Goal: Task Accomplishment & Management: Manage account settings

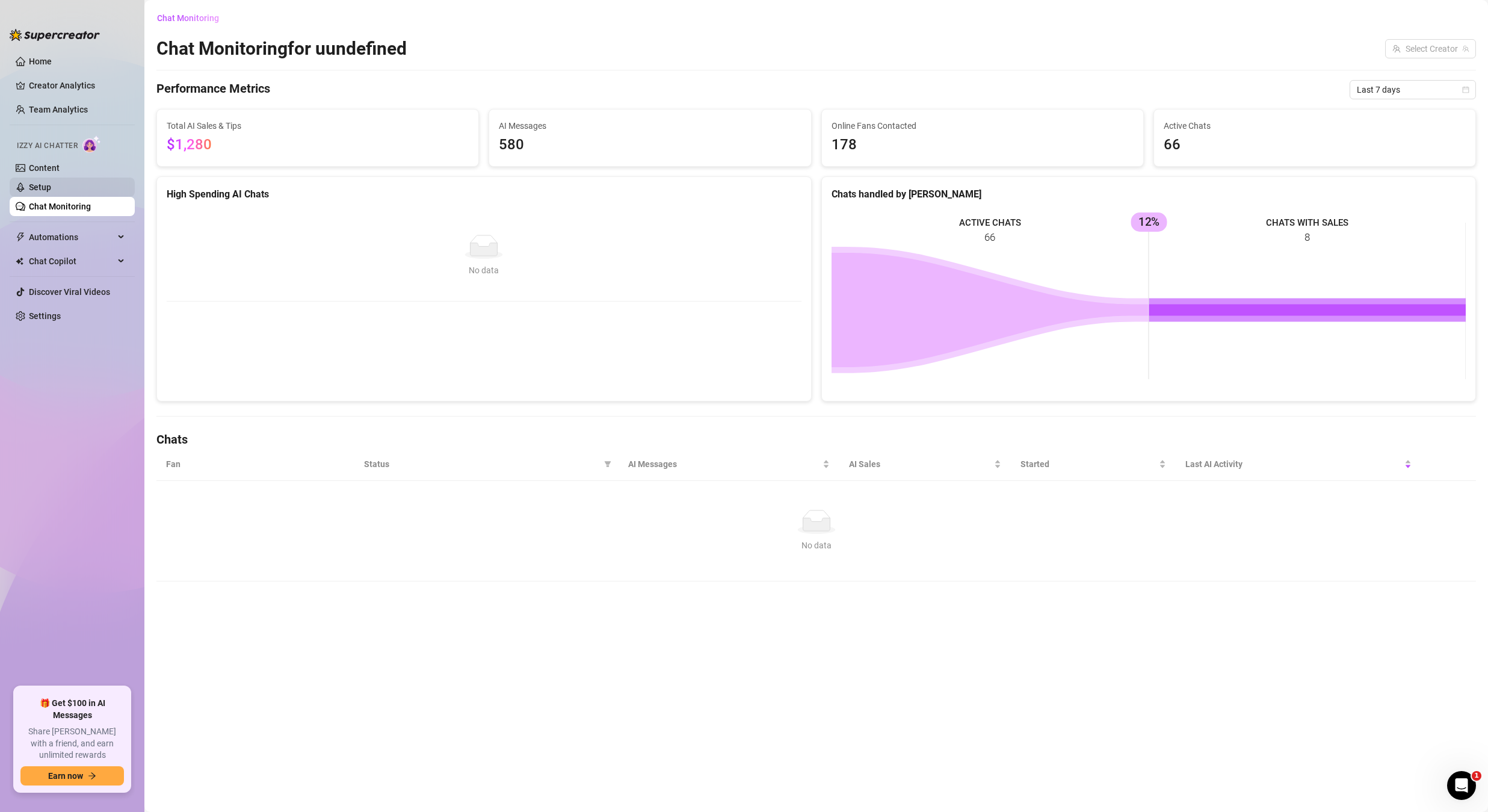
click at [51, 187] on link "Setup" at bounding box center [40, 187] width 22 height 10
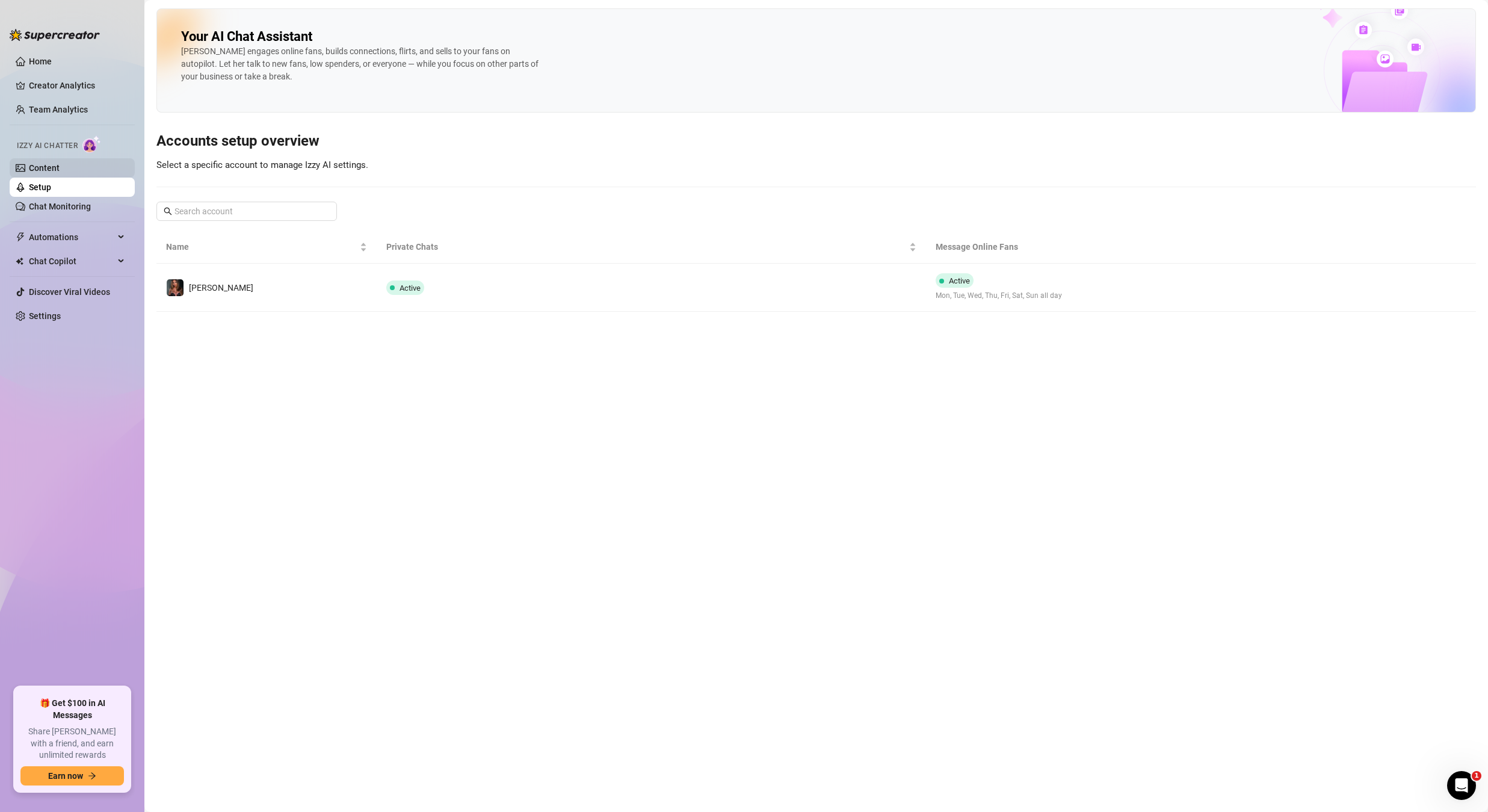
click at [60, 163] on link "Content" at bounding box center [44, 168] width 31 height 10
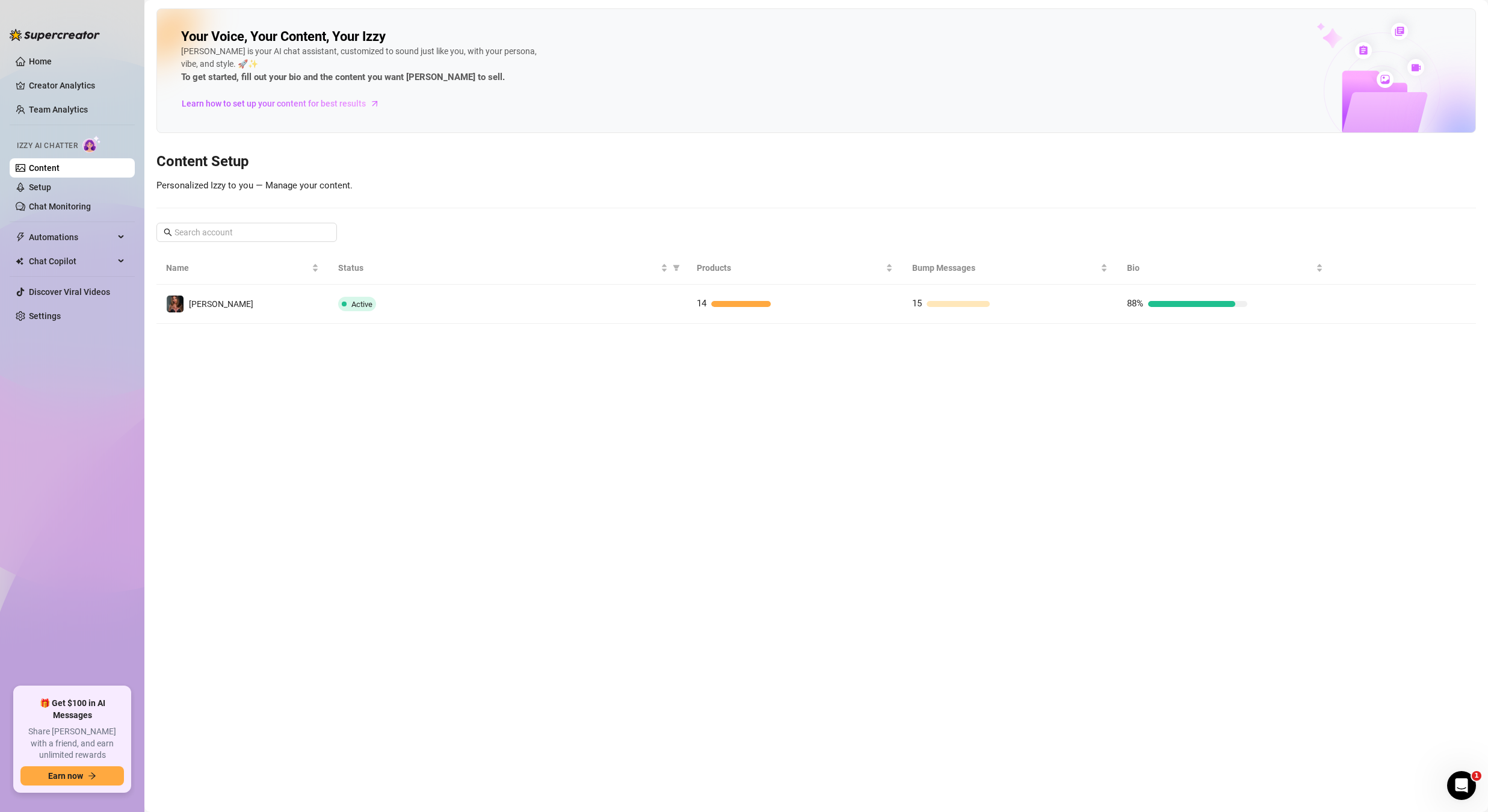
click at [234, 307] on td "[PERSON_NAME]" at bounding box center [242, 303] width 172 height 39
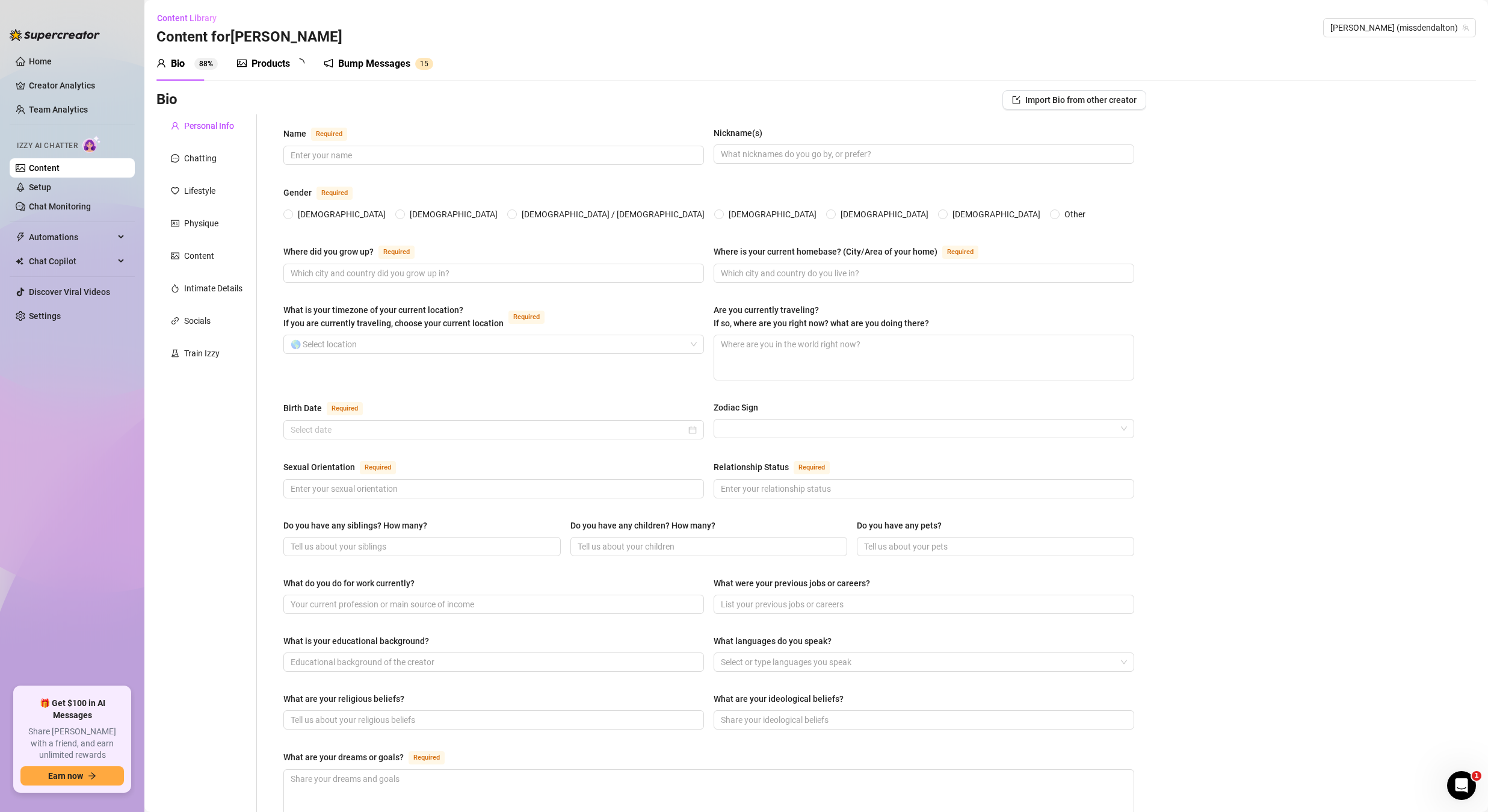
click at [359, 65] on div "Bump Messages" at bounding box center [374, 64] width 73 height 15
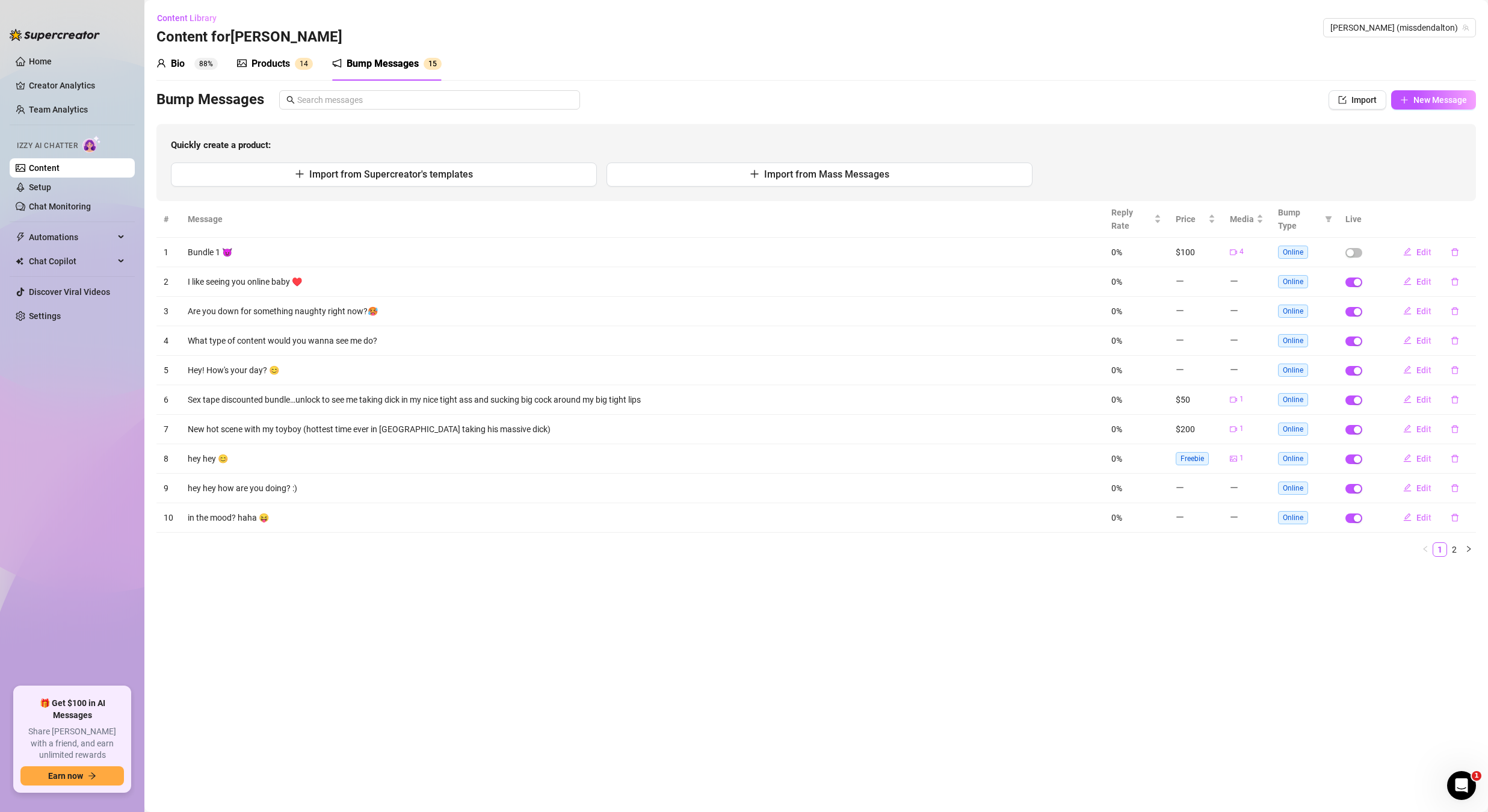
click at [290, 66] on div "Products" at bounding box center [270, 64] width 39 height 15
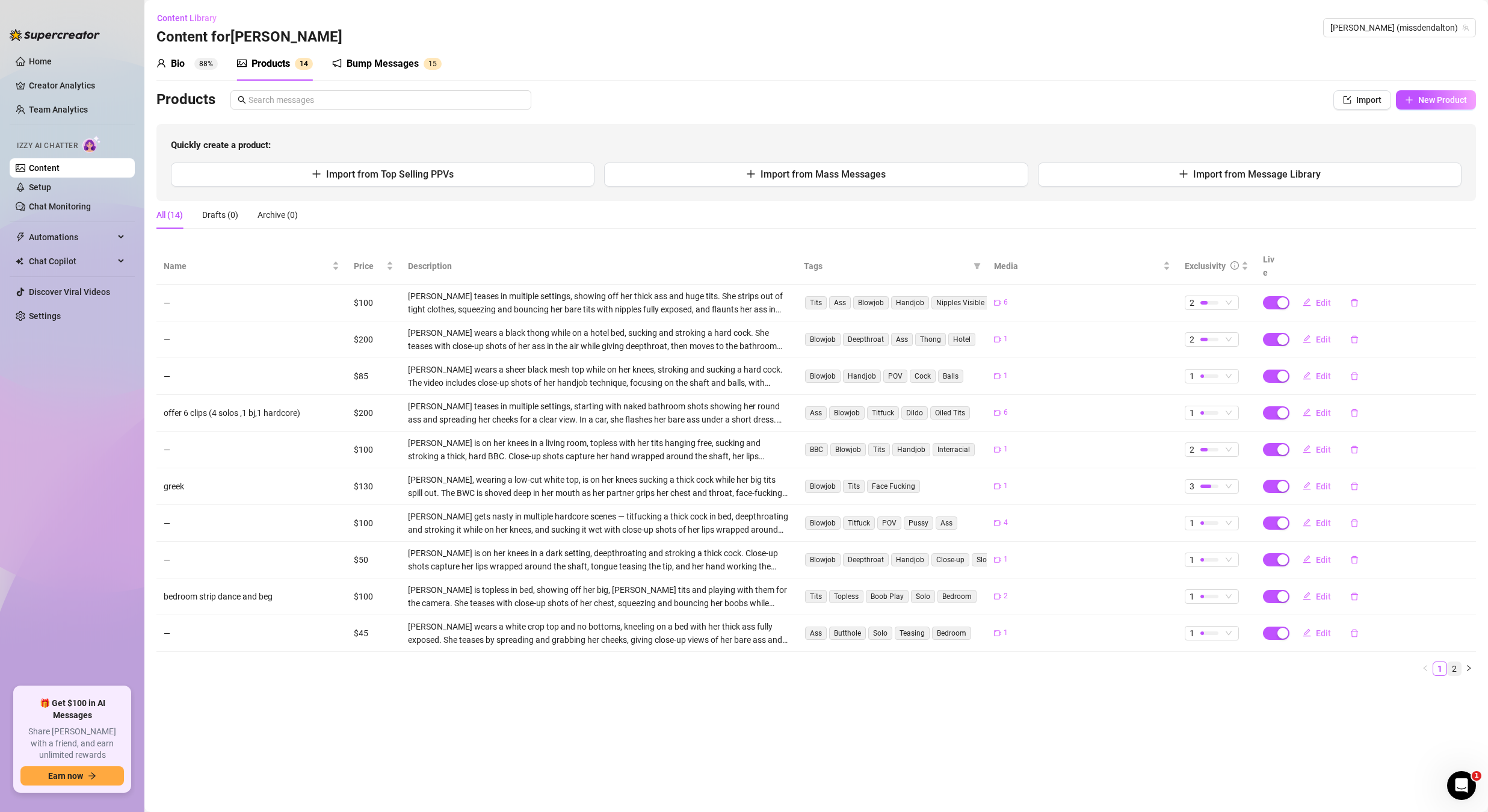
click at [1448, 662] on link "2" at bounding box center [1454, 668] width 13 height 13
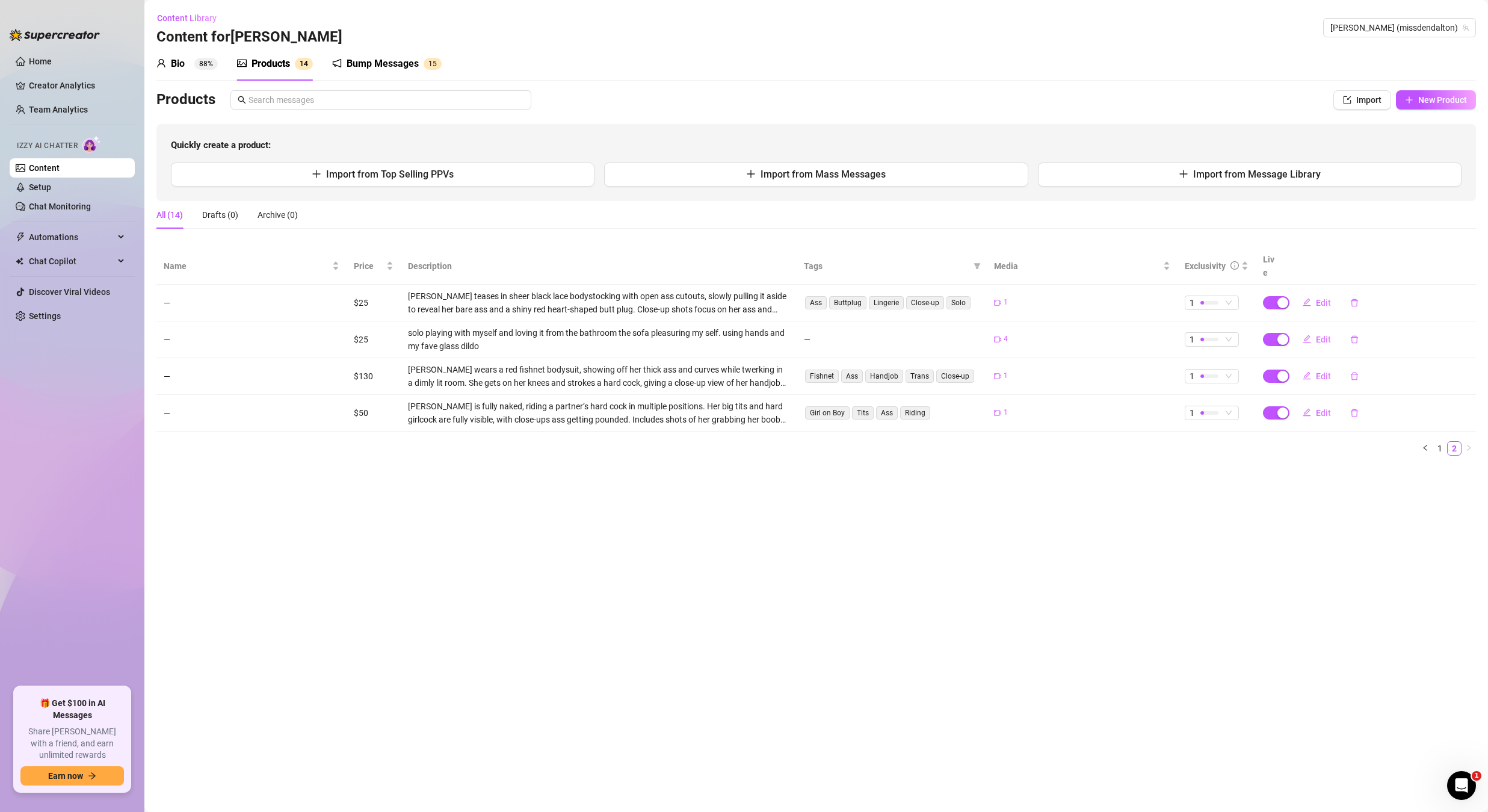
click at [401, 67] on div "Bump Messages" at bounding box center [383, 64] width 73 height 15
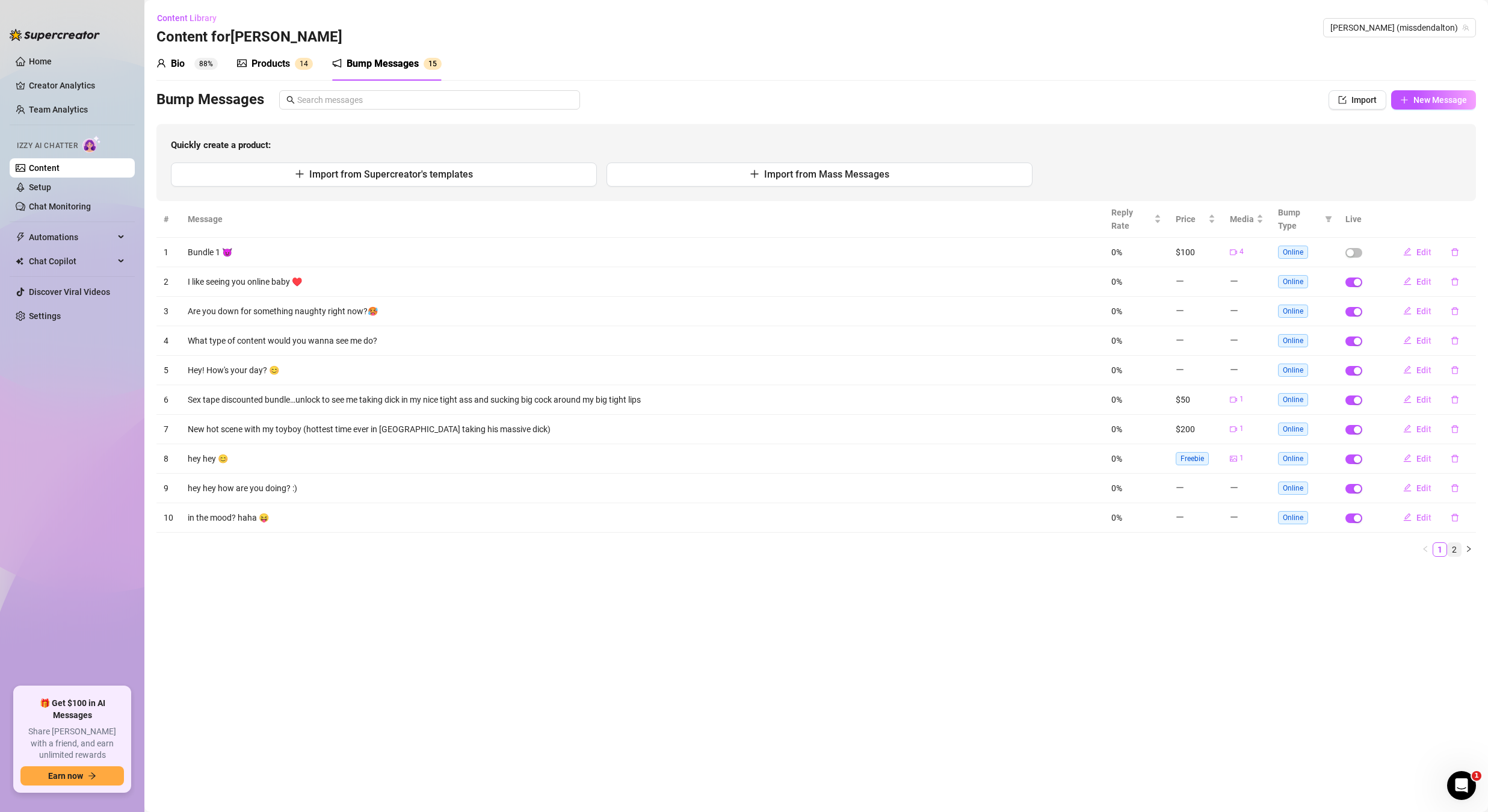
click at [1449, 543] on link "2" at bounding box center [1454, 549] width 13 height 13
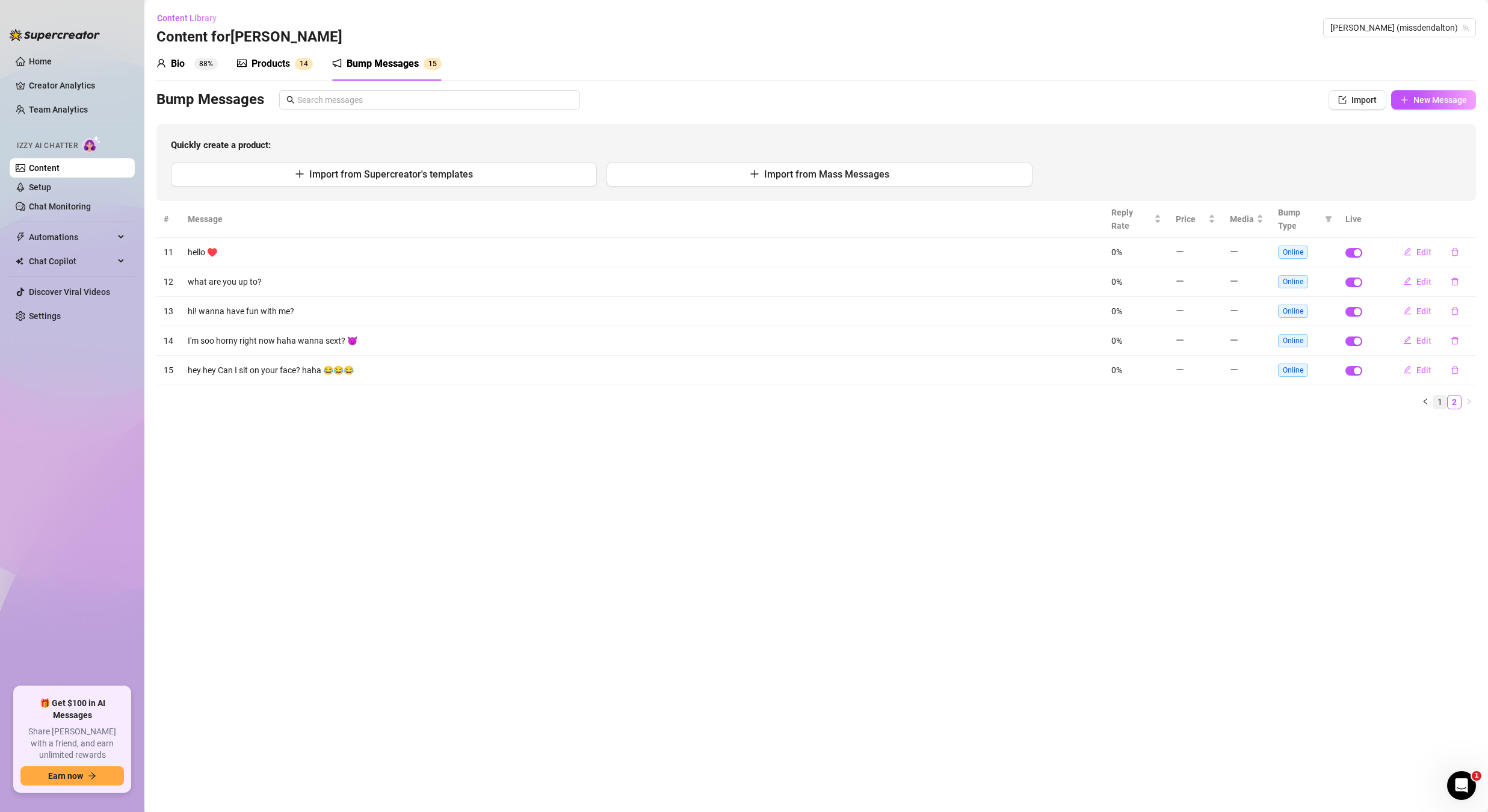
click at [1442, 396] on link "1" at bounding box center [1439, 402] width 13 height 13
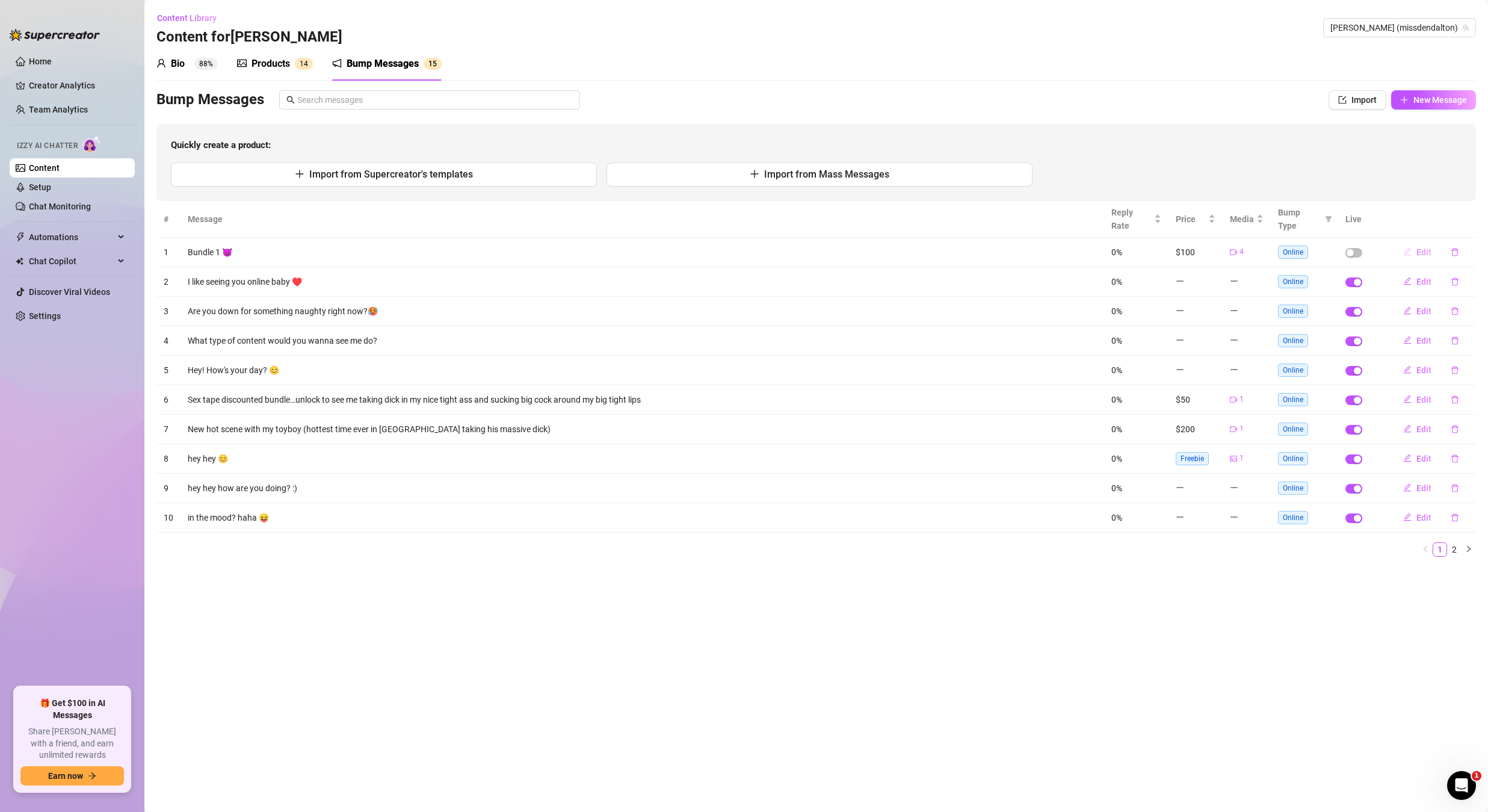
click at [1402, 243] on button "Edit" at bounding box center [1417, 251] width 48 height 19
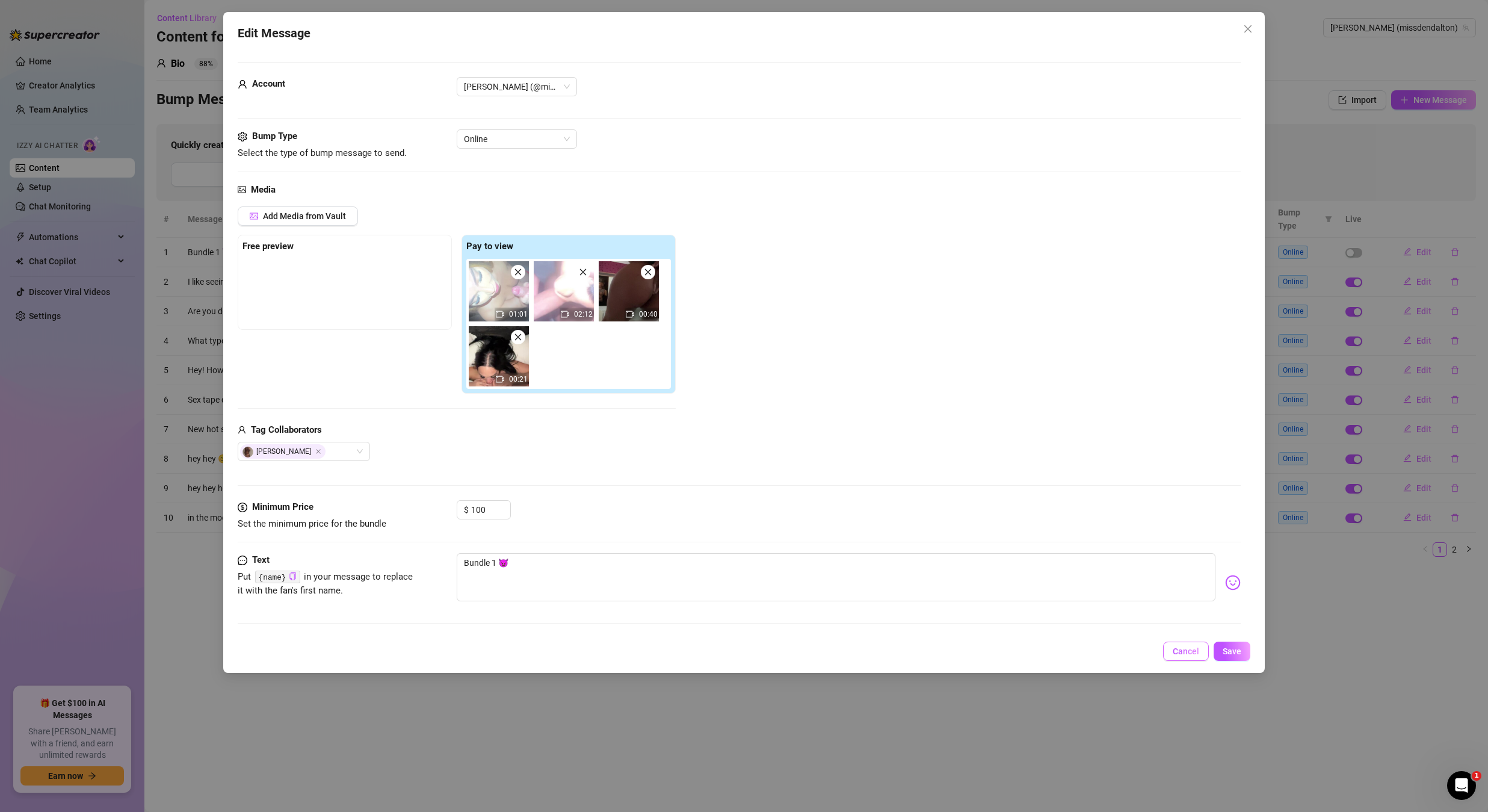
click at [1178, 647] on span "Cancel" at bounding box center [1186, 651] width 27 height 10
